Goal: Task Accomplishment & Management: Manage account settings

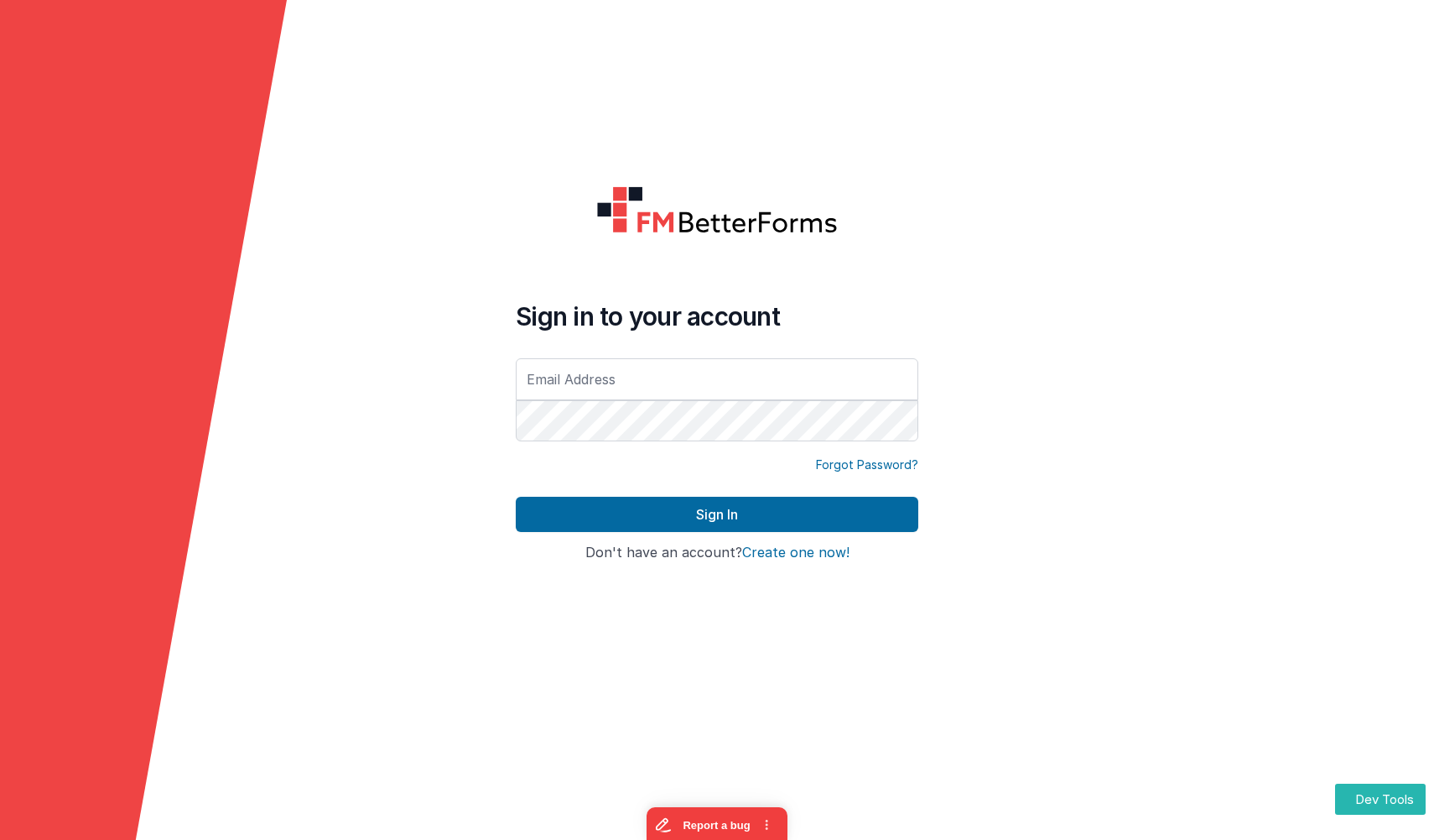
click at [868, 376] on input "text" at bounding box center [717, 379] width 403 height 42
click at [0, 839] on com-1password-button at bounding box center [0, 840] width 0 height 0
type input "[EMAIL_ADDRESS][DOMAIN_NAME]"
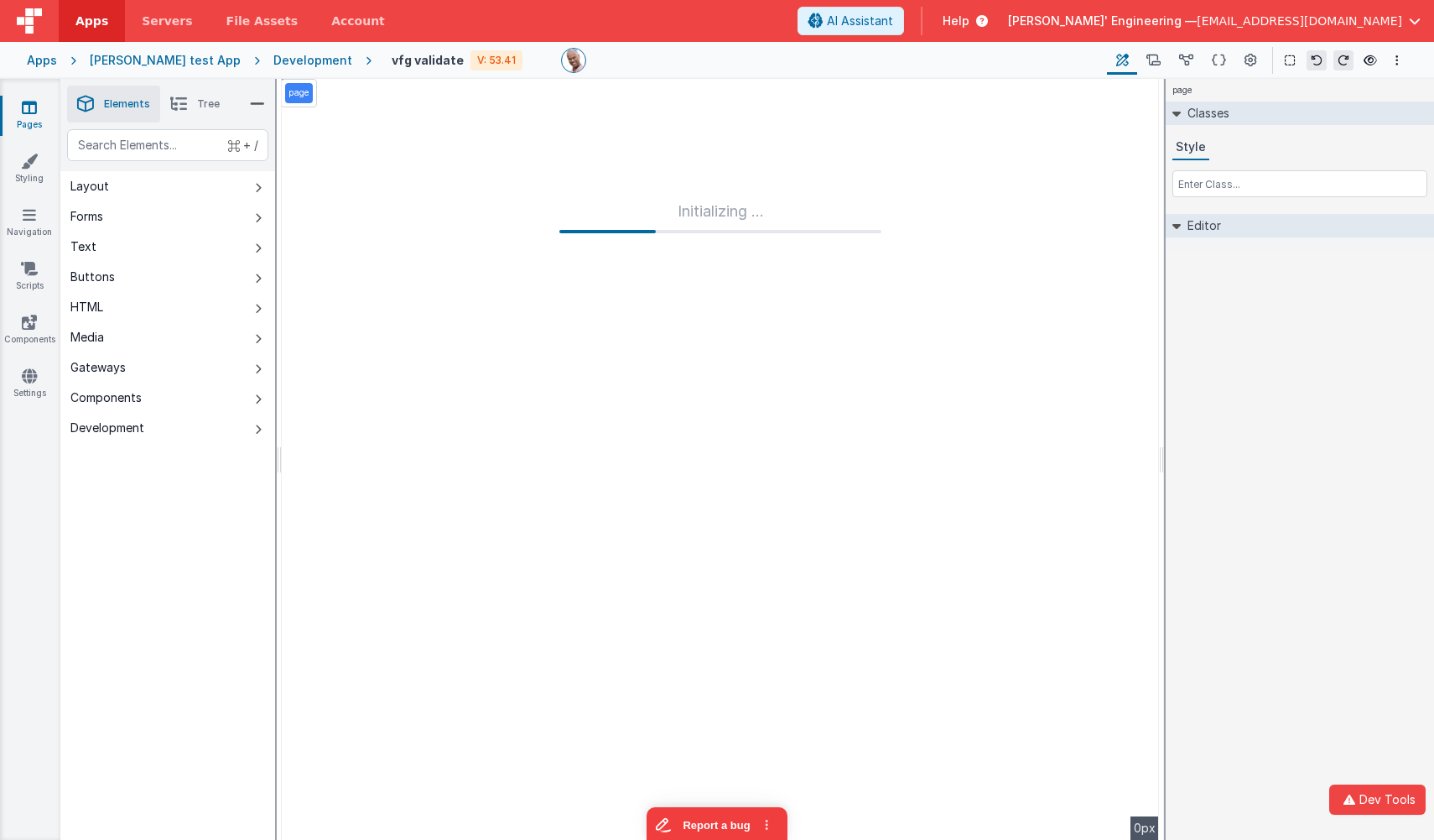
click at [48, 62] on div "Apps" at bounding box center [42, 60] width 30 height 16
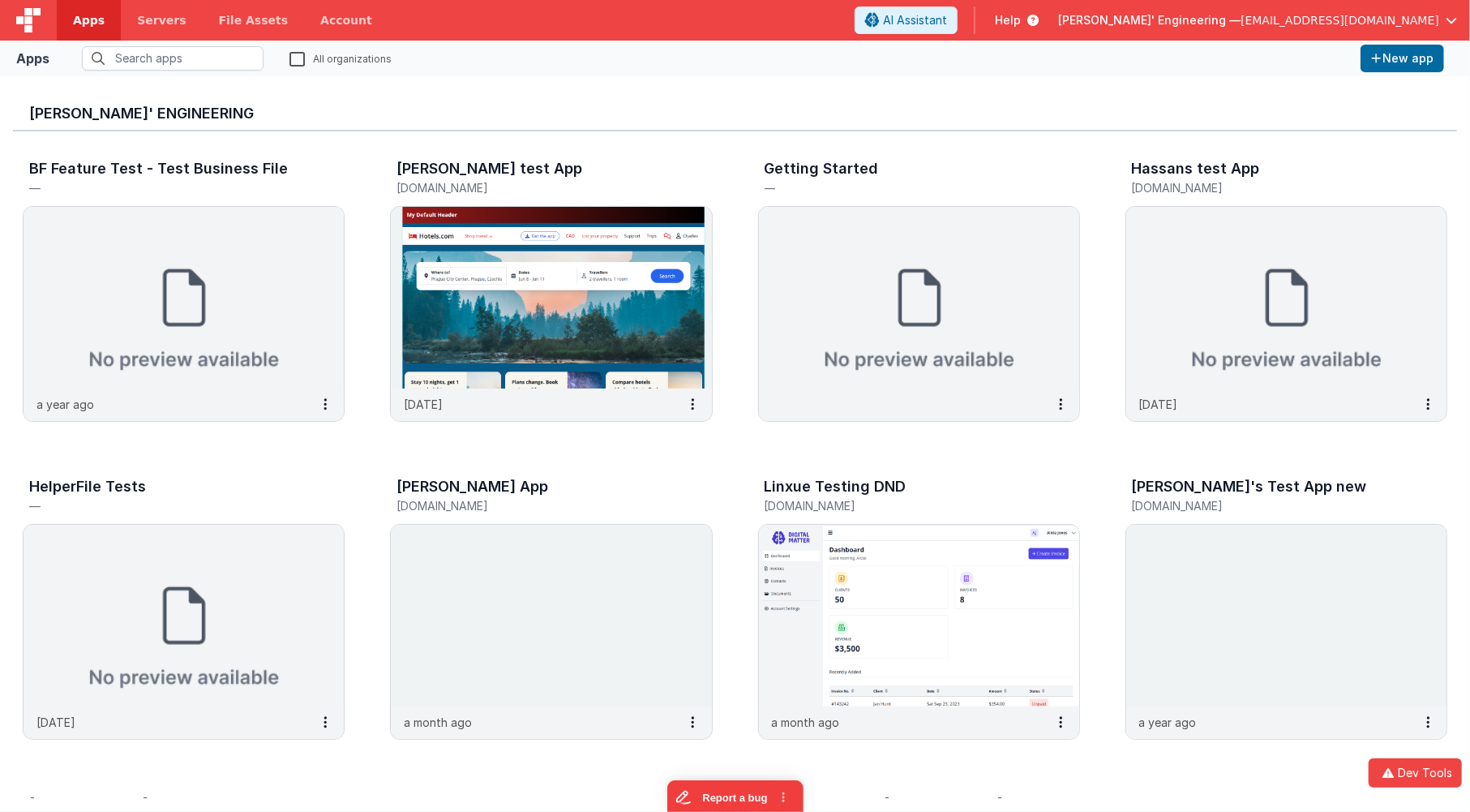
click at [612, 99] on div "[PERSON_NAME]' Engineering" at bounding box center [734, 110] width 1444 height 42
